Goal: Task Accomplishment & Management: Complete application form

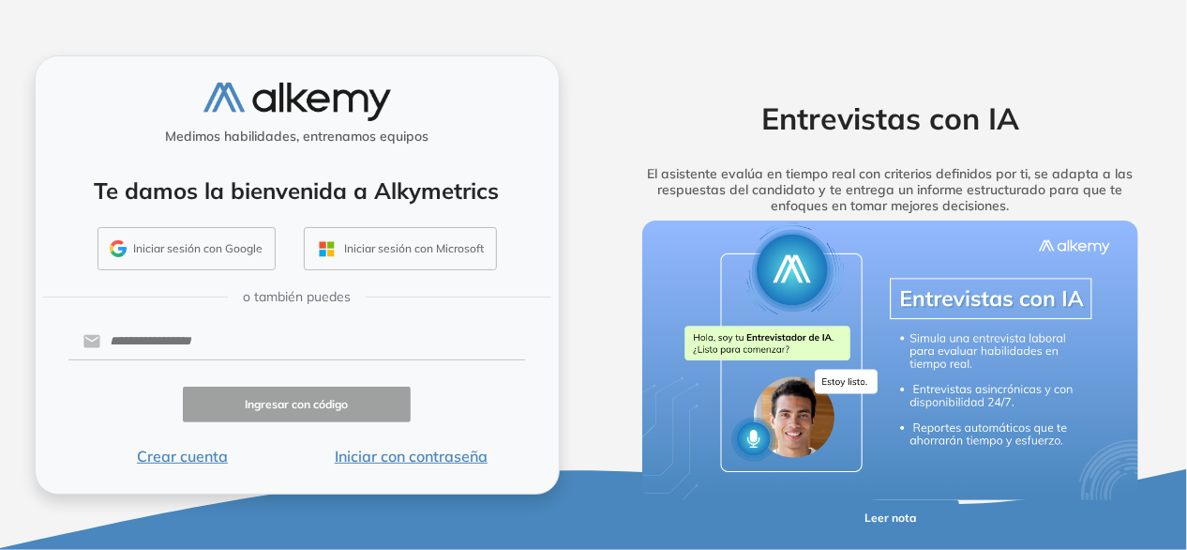
click at [210, 245] on button "Iniciar sesión con Google" at bounding box center [187, 248] width 178 height 43
click at [167, 340] on input "text" at bounding box center [312, 342] width 425 height 36
click at [158, 351] on input "text" at bounding box center [312, 342] width 425 height 36
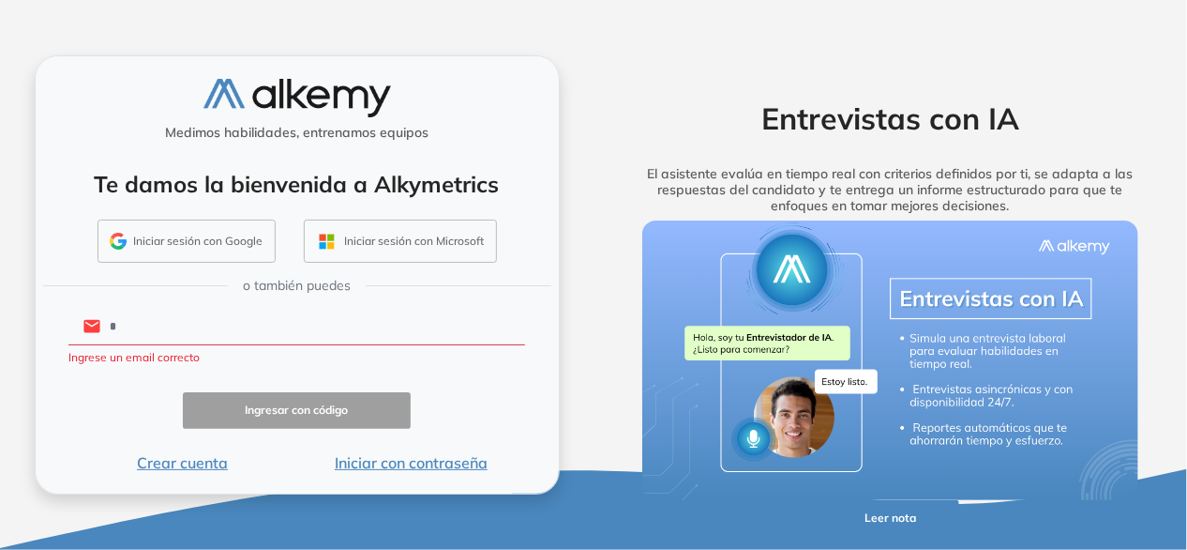
type input "*"
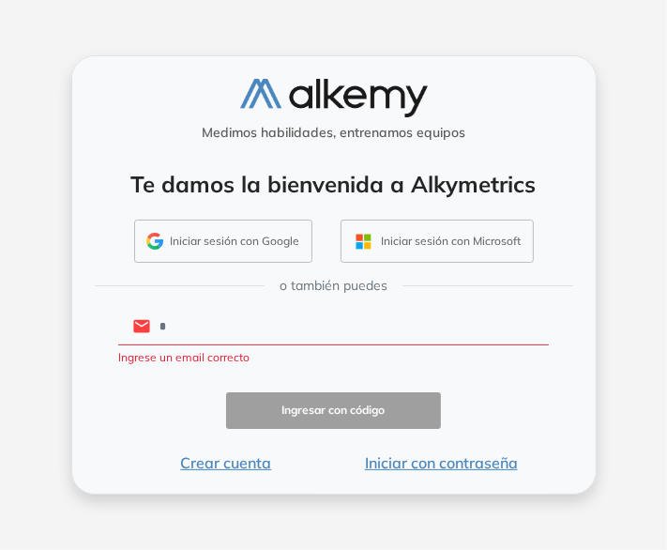
click at [172, 339] on input "*" at bounding box center [349, 327] width 399 height 36
type input "**********"
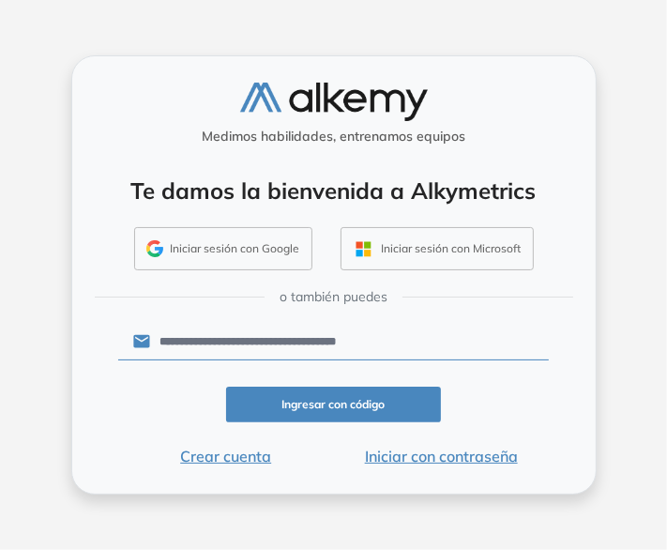
click at [321, 405] on button "Ingresar con código" at bounding box center [334, 404] width 216 height 37
